Goal: Find specific page/section: Find specific page/section

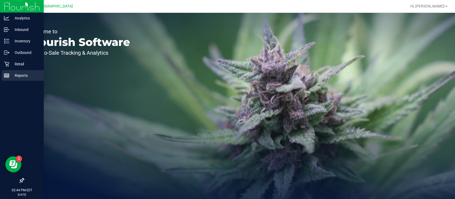
click at [7, 74] on icon at bounding box center [6, 75] width 5 height 5
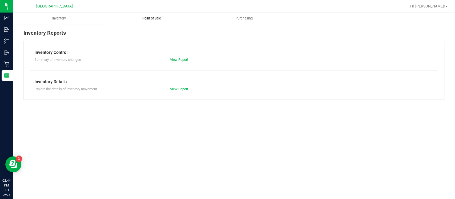
click at [145, 21] on uib-tab-heading "Point of Sale" at bounding box center [151, 18] width 92 height 11
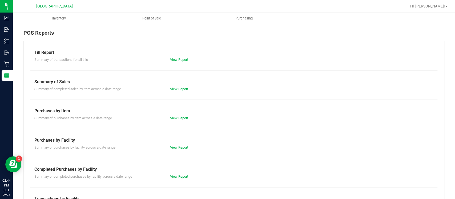
click at [181, 177] on link "View Report" at bounding box center [179, 176] width 18 height 4
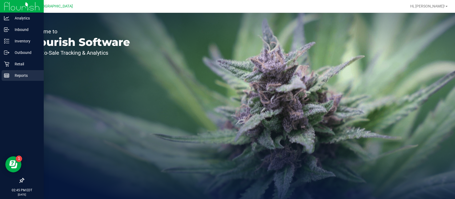
click at [20, 76] on p "Reports" at bounding box center [25, 75] width 32 height 6
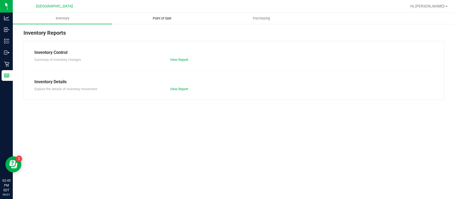
click at [157, 21] on uib-tab-heading "Point of Sale" at bounding box center [161, 18] width 99 height 11
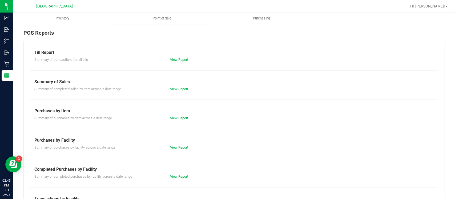
click at [179, 61] on link "View Report" at bounding box center [179, 60] width 18 height 4
